Goal: Task Accomplishment & Management: Manage account settings

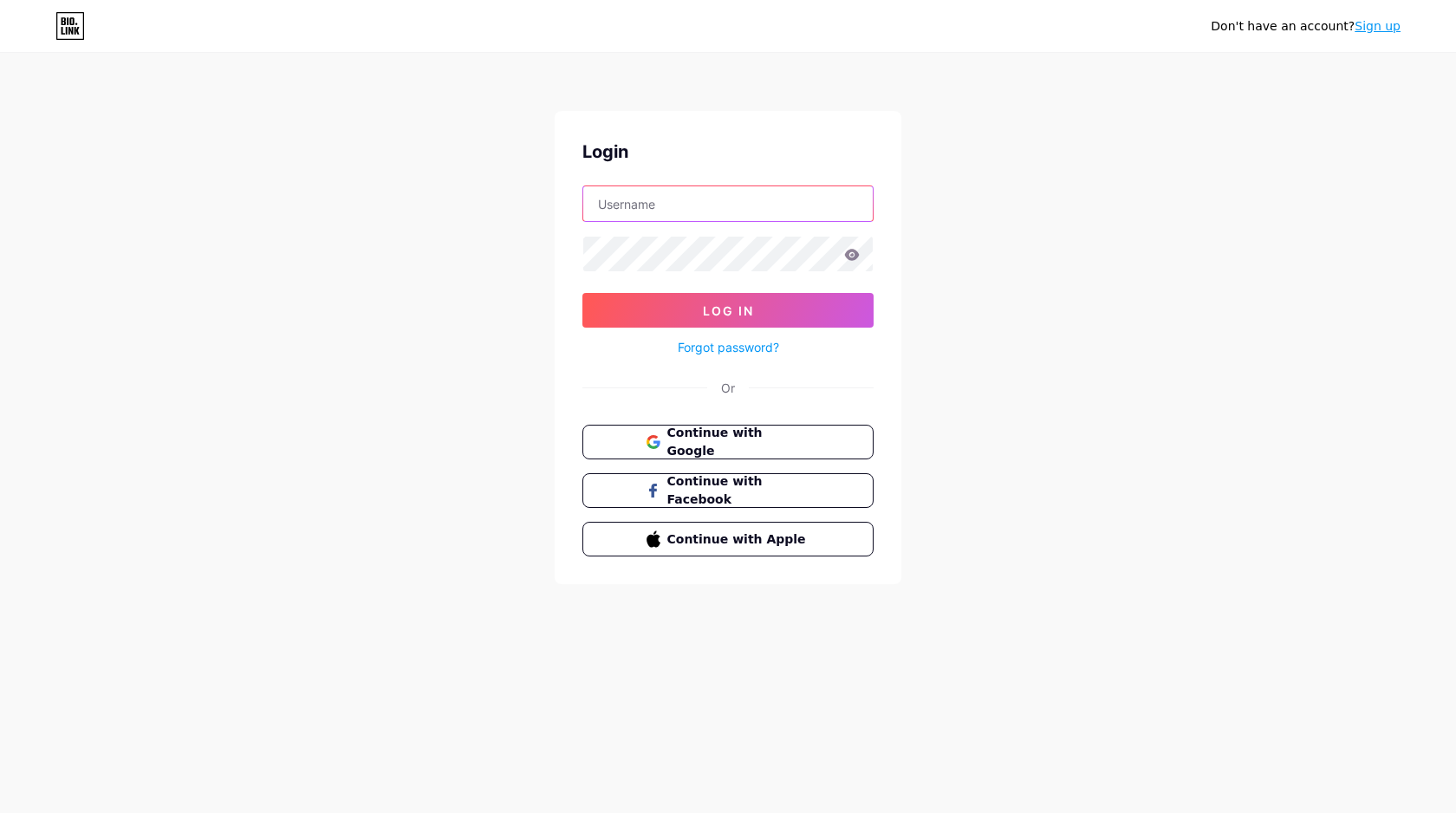
type input "[EMAIL_ADDRESS][DOMAIN_NAME]"
click at [781, 200] on input "[EMAIL_ADDRESS][DOMAIN_NAME]" at bounding box center [728, 204] width 290 height 34
click at [986, 146] on div "Don't have an account? Sign up Login [EMAIL_ADDRESS][DOMAIN_NAME] Log In Forgot…" at bounding box center [728, 319] width 1456 height 640
drag, startPoint x: 819, startPoint y: 302, endPoint x: 813, endPoint y: 282, distance: 20.9
click at [819, 302] on button "Log In" at bounding box center [728, 311] width 292 height 34
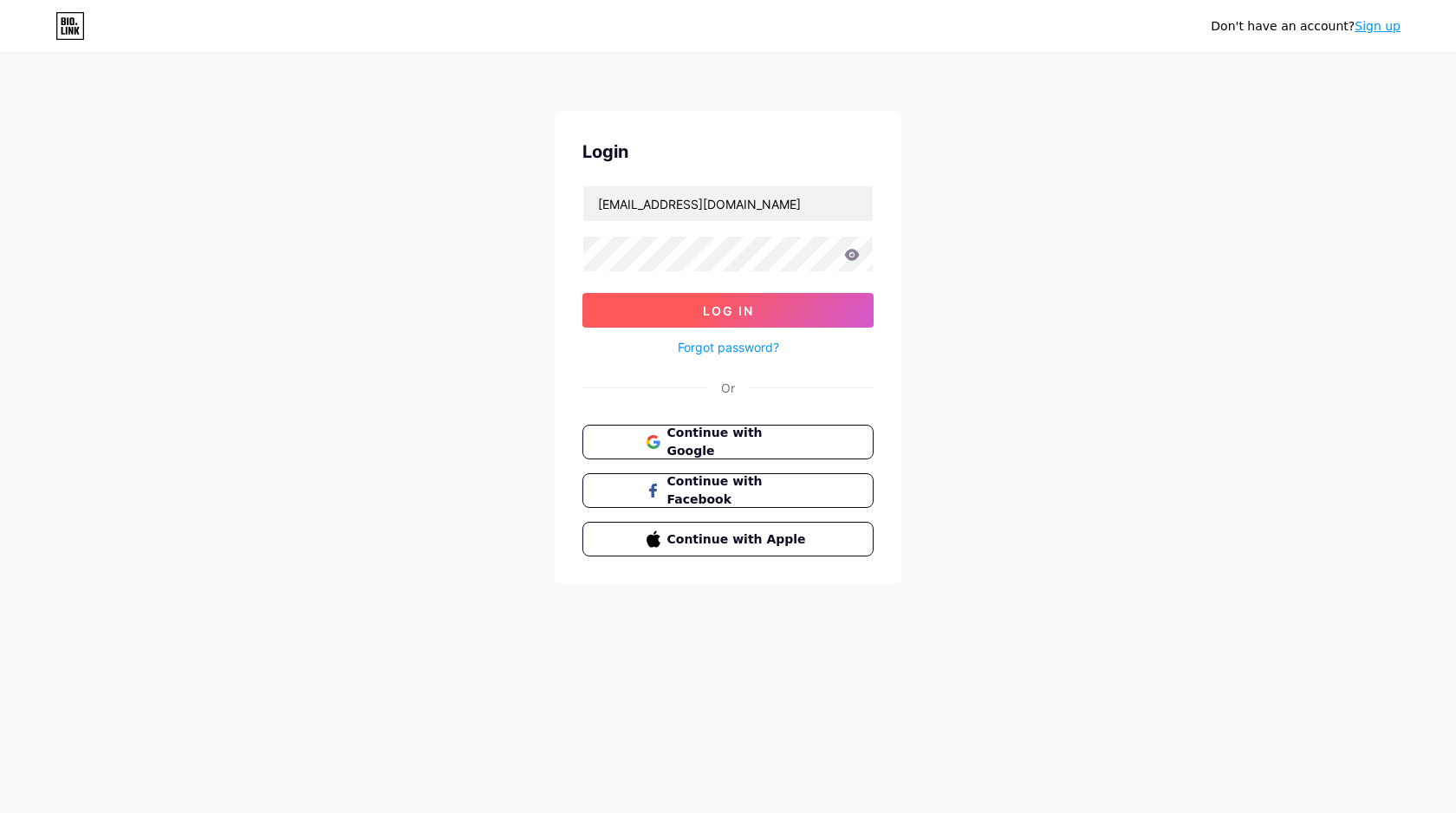
click at [751, 314] on span "Log In" at bounding box center [729, 310] width 51 height 14
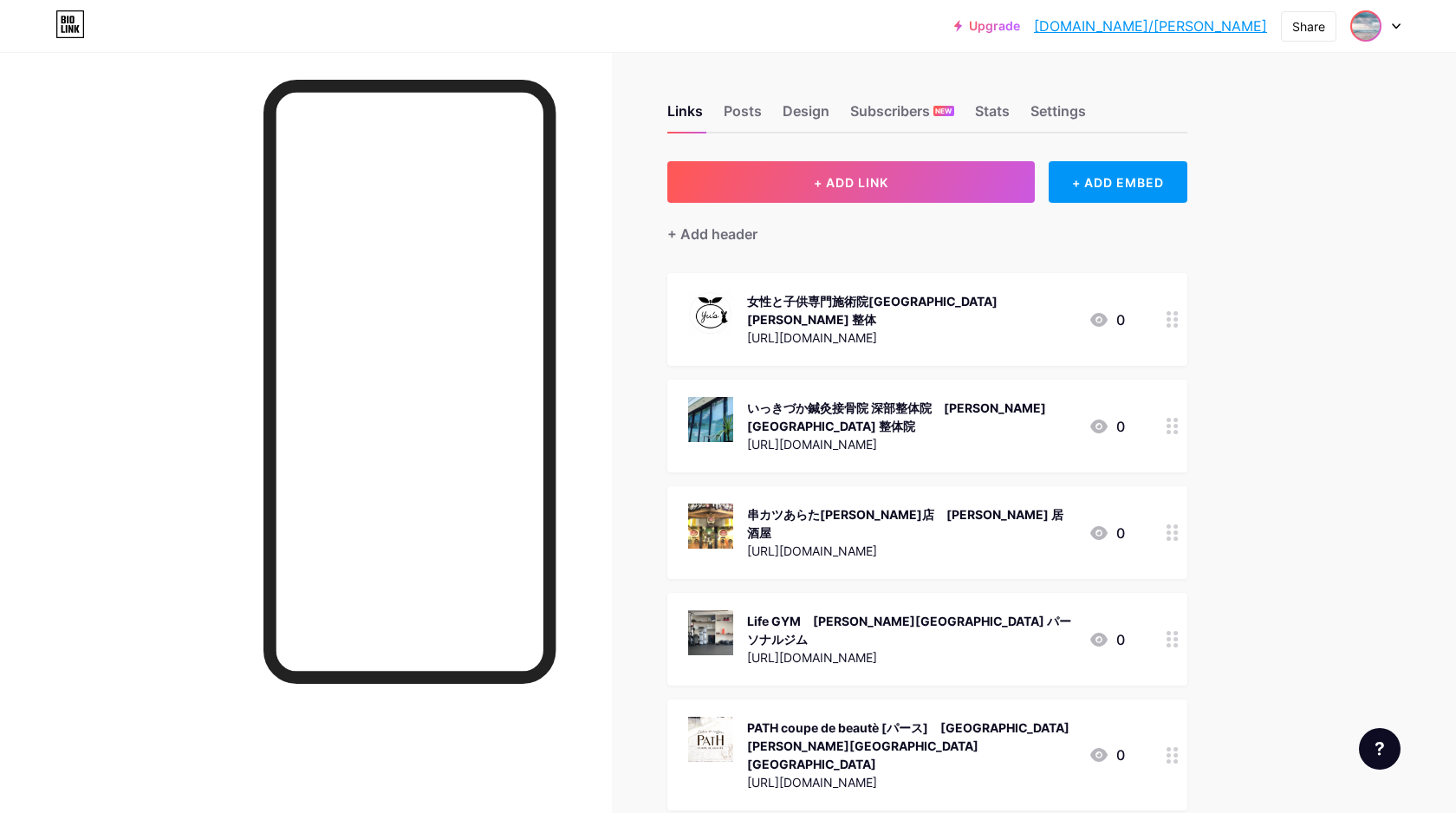
click at [1371, 27] on img at bounding box center [1365, 26] width 28 height 28
click at [1227, 244] on li "Logout" at bounding box center [1293, 243] width 215 height 47
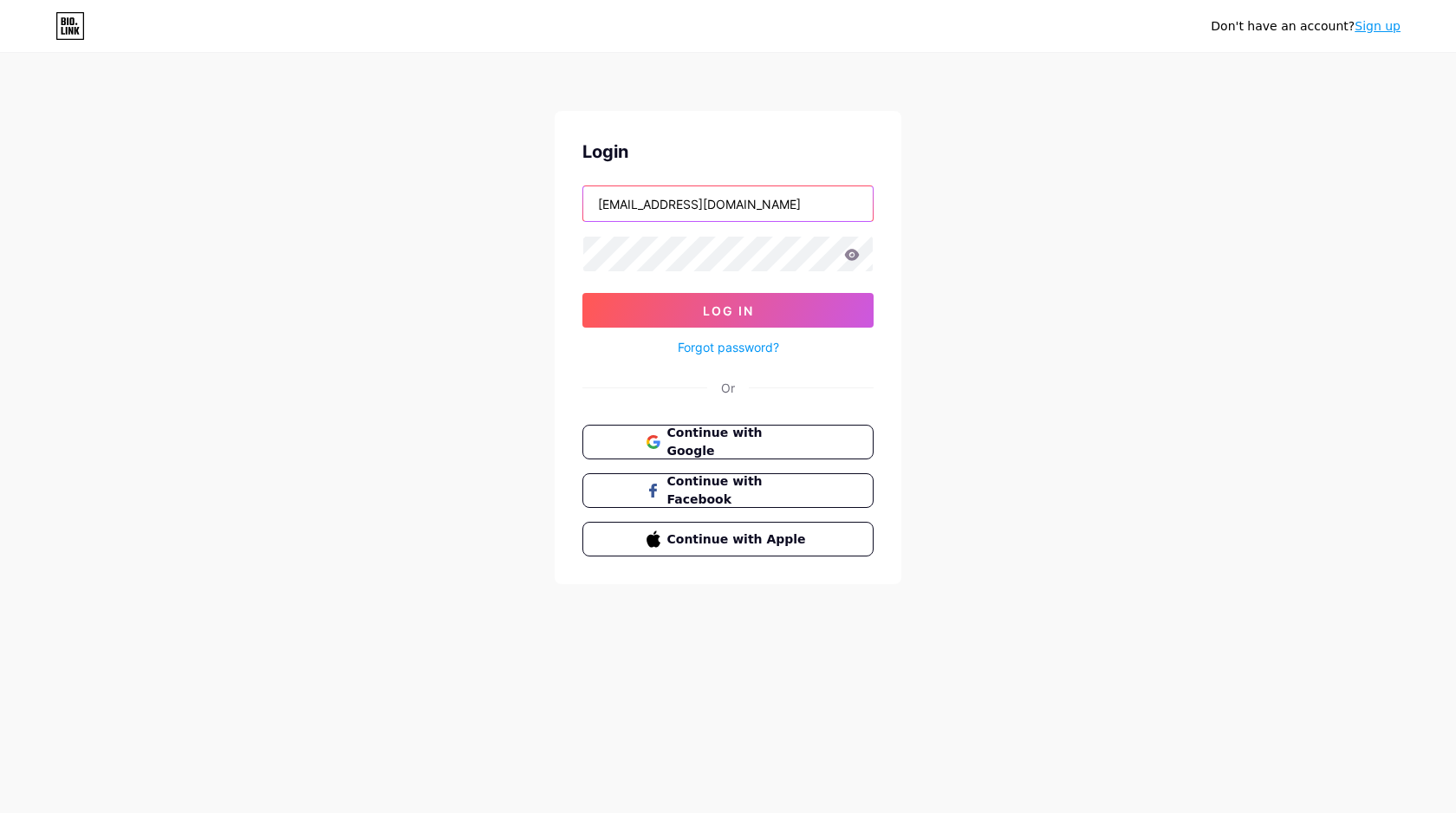
click at [832, 208] on input "[EMAIL_ADDRESS][DOMAIN_NAME]" at bounding box center [728, 204] width 290 height 34
type input "[EMAIL_ADDRESS][DOMAIN_NAME]"
click at [745, 322] on button "Log In" at bounding box center [728, 311] width 292 height 34
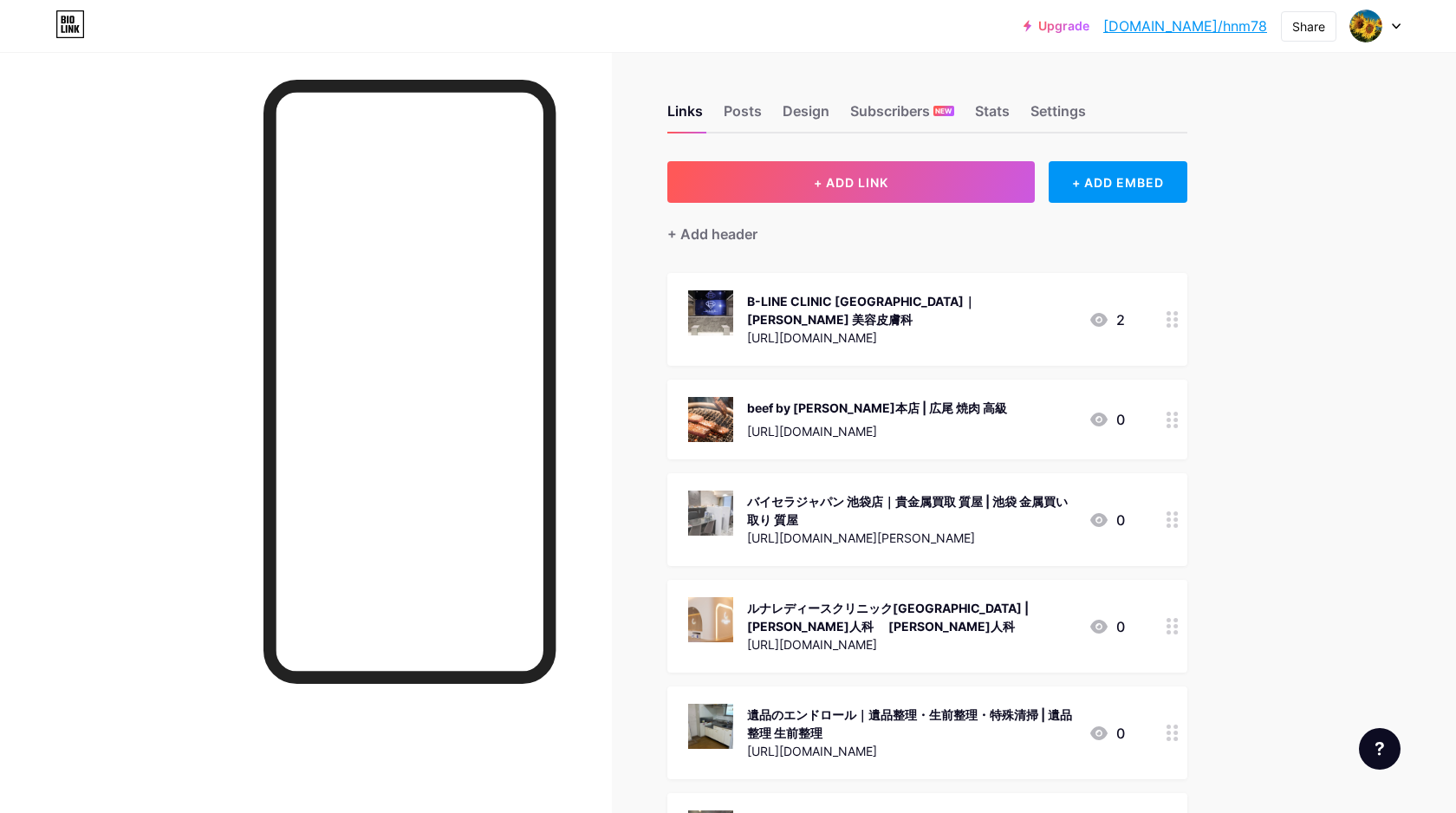
scroll to position [16860, 0]
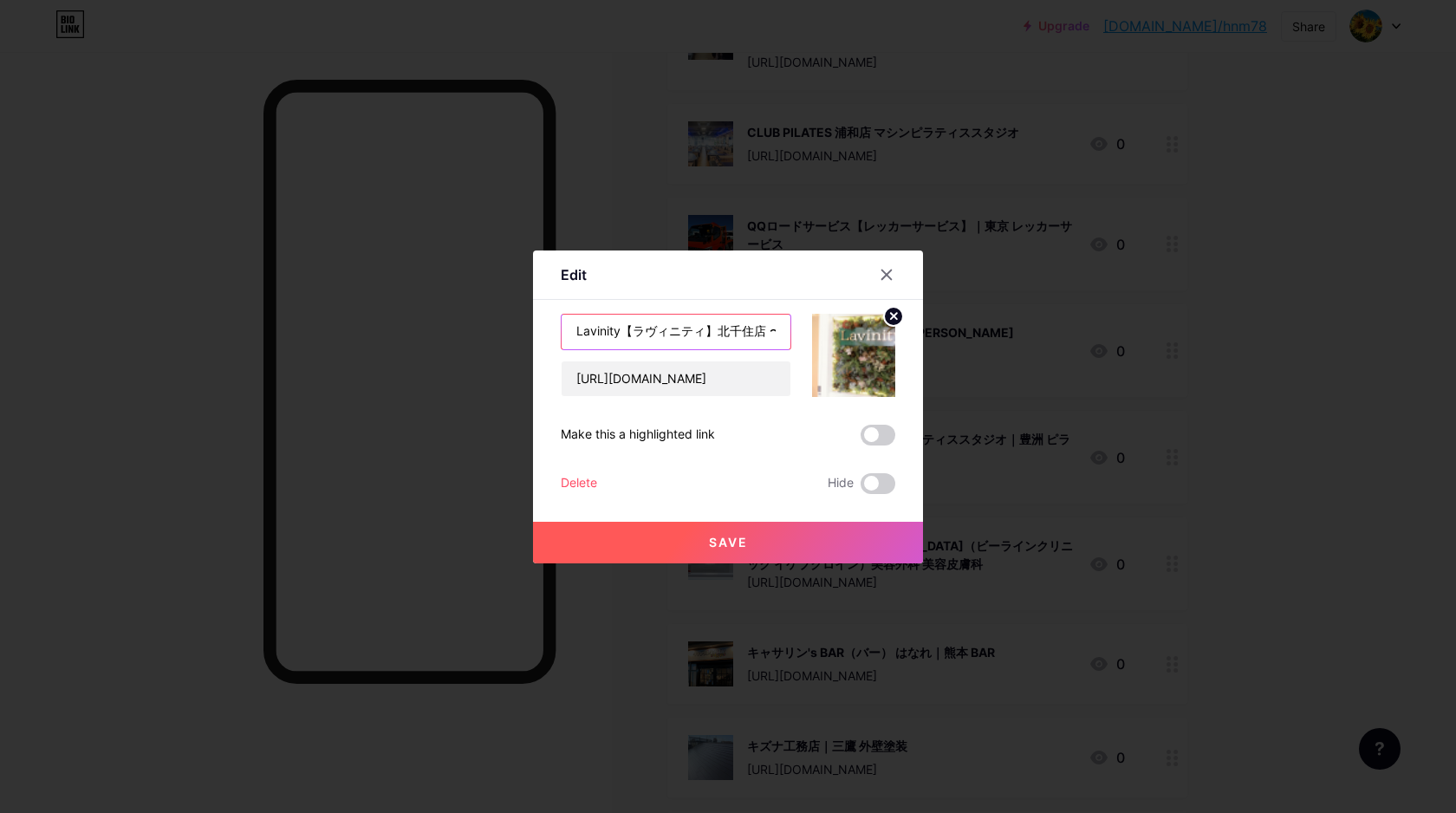
click at [712, 325] on input "Lavinity【ラヴィニティ】北千住店 〜痩身エステ・ダイエット〜｜ダイエット" at bounding box center [677, 332] width 229 height 34
type input "Lavinity【ラヴィニティ】北千住店 〜痩身エステ・ダイエット〜"
click at [723, 527] on button "Save" at bounding box center [728, 543] width 390 height 42
